Goal: Find specific page/section: Find specific page/section

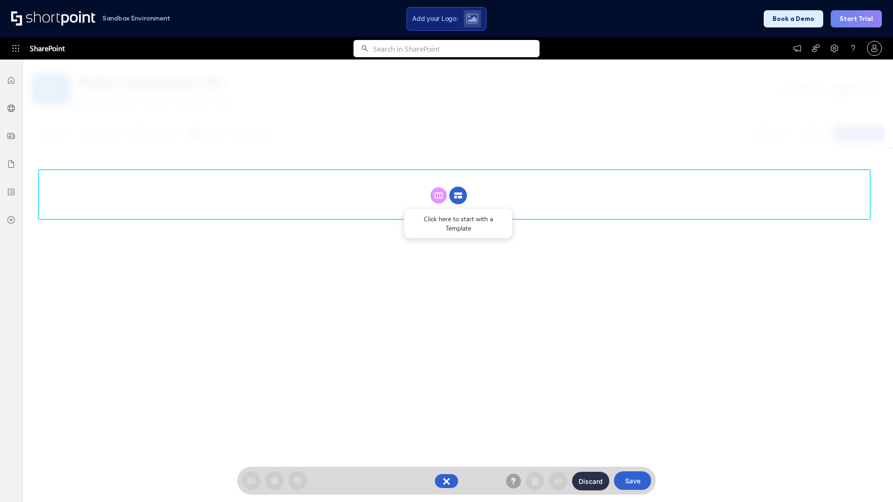
click at [458, 195] on circle at bounding box center [458, 196] width 18 height 18
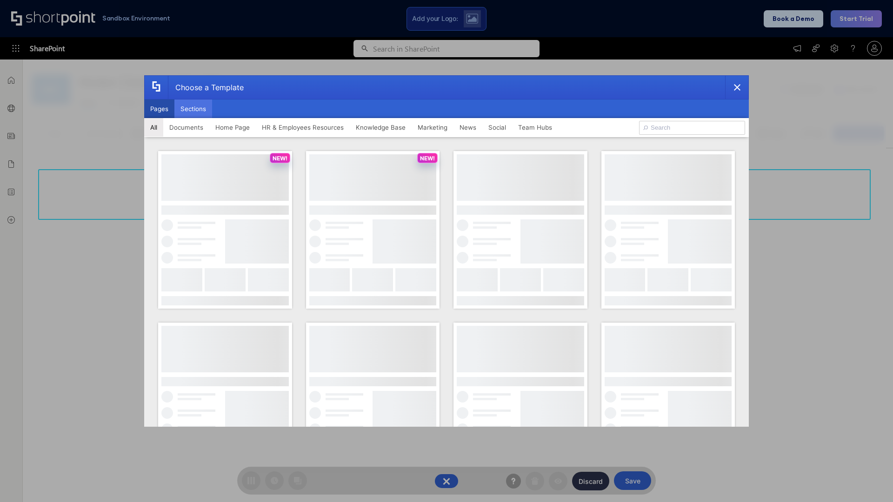
click at [193, 109] on button "Sections" at bounding box center [193, 109] width 38 height 19
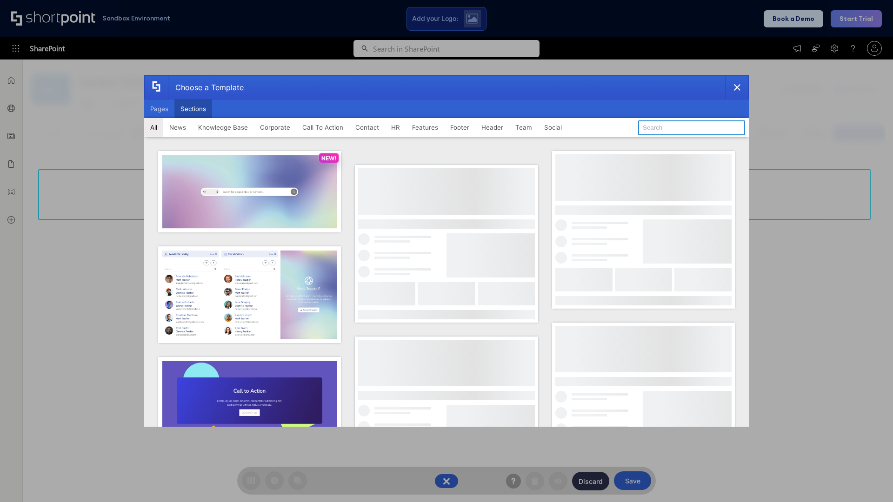
type input "Team Dashboard 2"
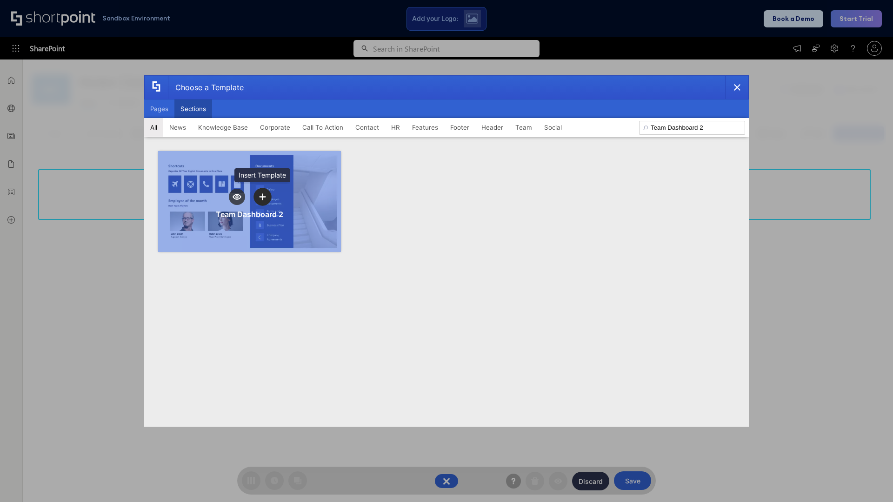
click at [262, 197] on icon "template selector" at bounding box center [262, 196] width 7 height 7
